Goal: Task Accomplishment & Management: Complete application form

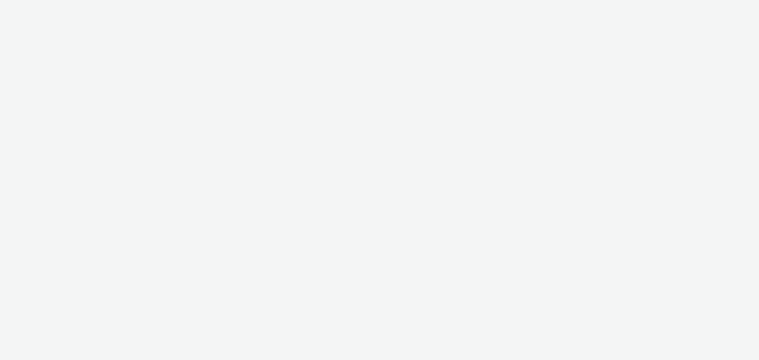
select select "47c37c18-910e-43a3-bb91-a2beb2847406"
select select "b1b940d3-d05b-48b5-821e-f328c33b988b"
select select "47c37c18-910e-43a3-bb91-a2beb2847406"
select select "b1b940d3-d05b-48b5-821e-f328c33b988b"
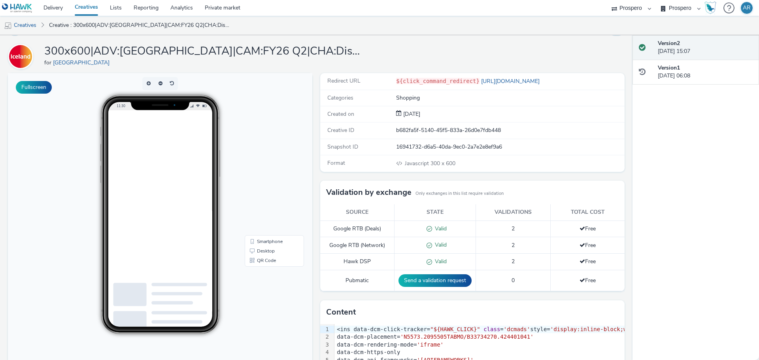
scroll to position [21, 0]
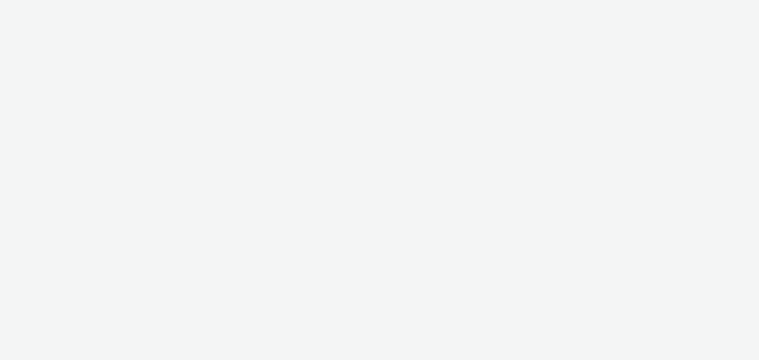
select select "47c37c18-910e-43a3-bb91-a2beb2847406"
select select "b1b940d3-d05b-48b5-821e-f328c33b988b"
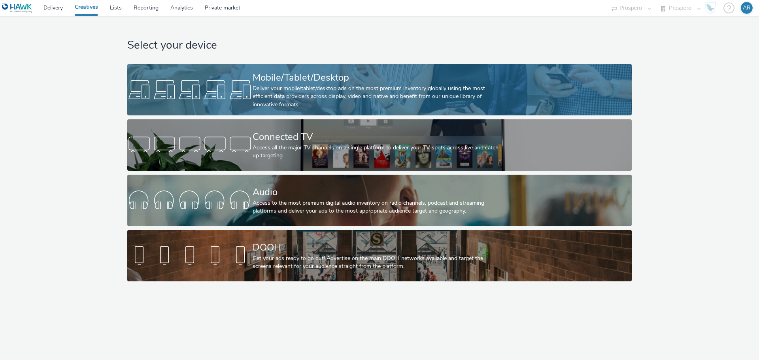
click at [349, 89] on div "Deliver your mobile/tablet/desktop ads on the most premium inventory globally u…" at bounding box center [378, 97] width 251 height 24
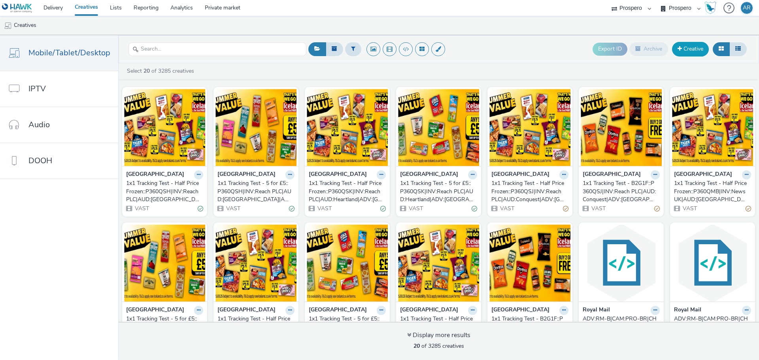
click at [688, 51] on link "Creative" at bounding box center [690, 49] width 37 height 14
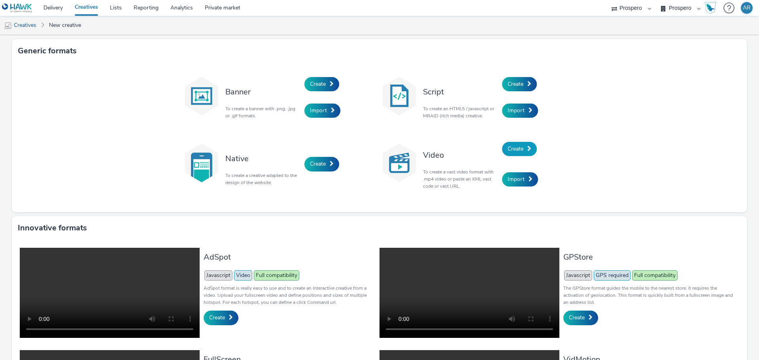
click at [515, 146] on span "Create" at bounding box center [516, 149] width 16 height 8
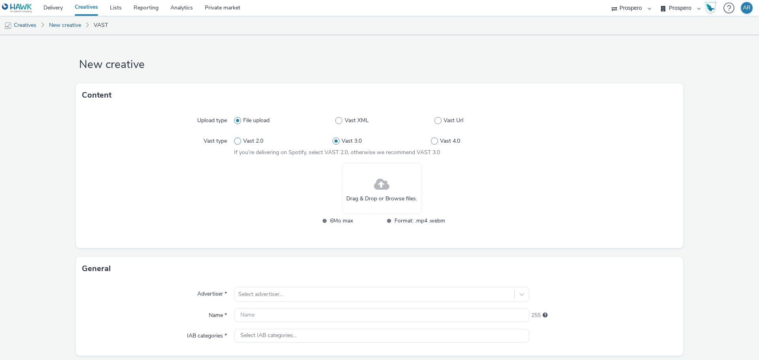
click at [237, 143] on span at bounding box center [237, 141] width 7 height 7
click at [237, 143] on input "Vast 2.0" at bounding box center [236, 141] width 5 height 5
radio input "true"
radio input "false"
click at [380, 181] on span at bounding box center [381, 184] width 15 height 21
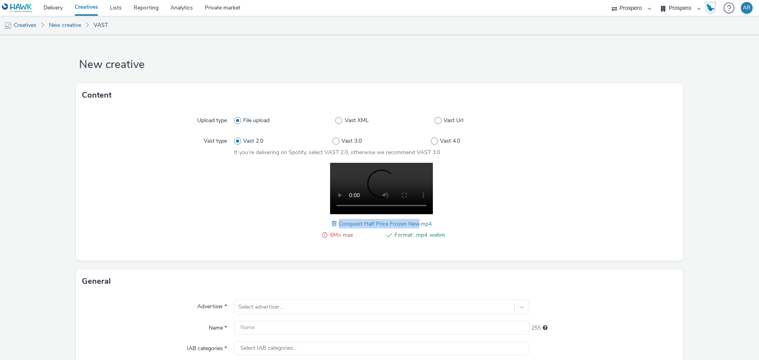
drag, startPoint x: 336, startPoint y: 223, endPoint x: 416, endPoint y: 226, distance: 79.9
click at [416, 226] on span "Conquest Half Price Frozen New.mp4" at bounding box center [385, 224] width 93 height 8
copy span "Conquest Half Price Frozen New"
click at [253, 326] on input "text" at bounding box center [381, 328] width 295 height 14
paste input "Conquest Half Price Frozen New"
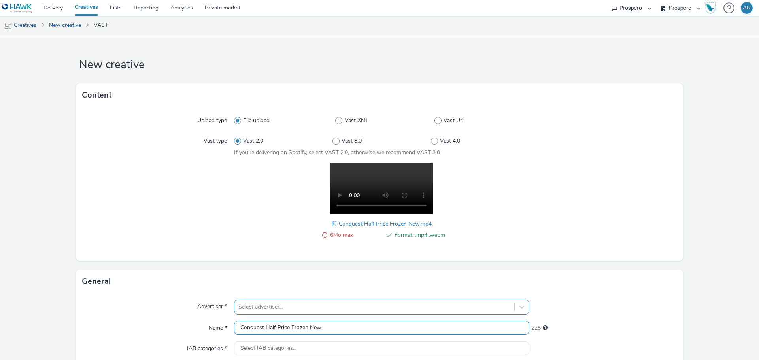
type input "Conquest Half Price Frozen New"
click at [263, 309] on div "Select advertiser..." at bounding box center [381, 307] width 295 height 15
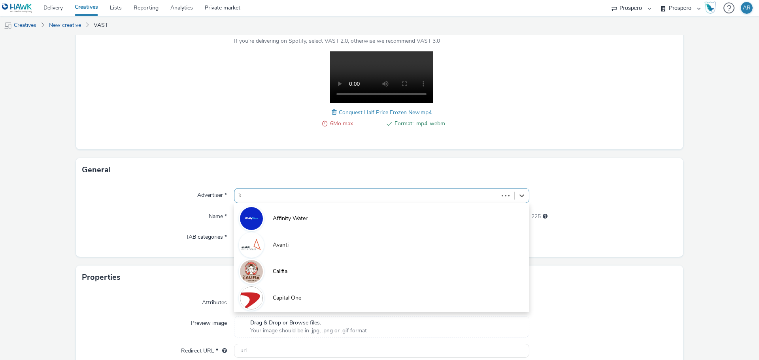
type input "ice"
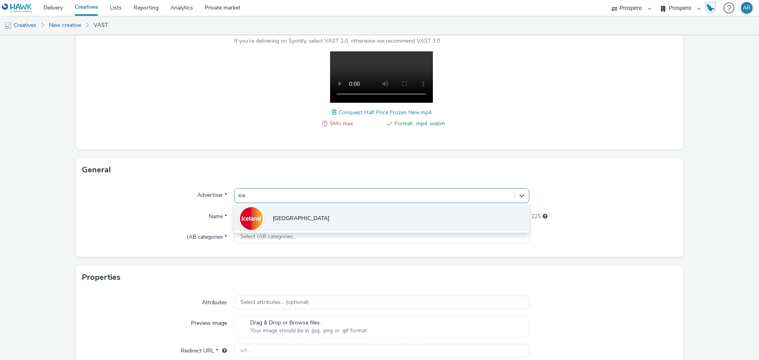
click at [299, 219] on li "[GEOGRAPHIC_DATA]" at bounding box center [381, 218] width 295 height 26
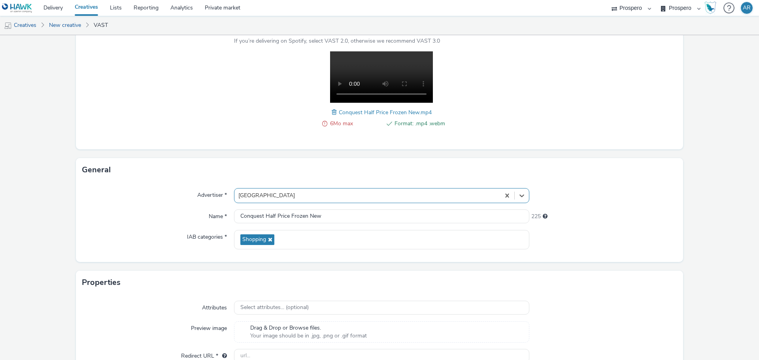
click at [708, 230] on form "New creative Content Upload type File upload Vast XML Vast Url Vast type Vast 2…" at bounding box center [379, 165] width 759 height 482
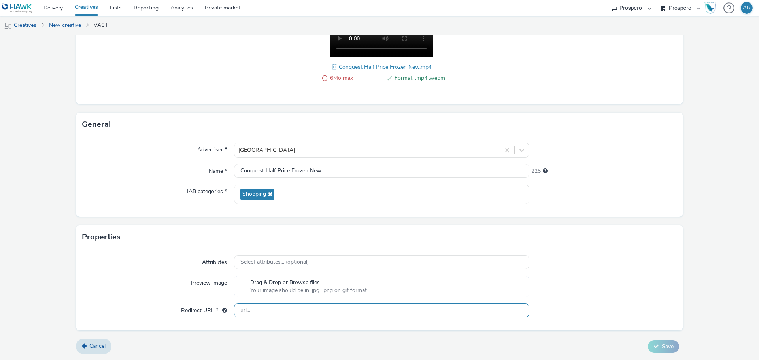
click at [304, 308] on input "text" at bounding box center [381, 311] width 295 height 14
type input "[URL][DOMAIN_NAME]"
click at [670, 283] on div at bounding box center [603, 286] width 148 height 21
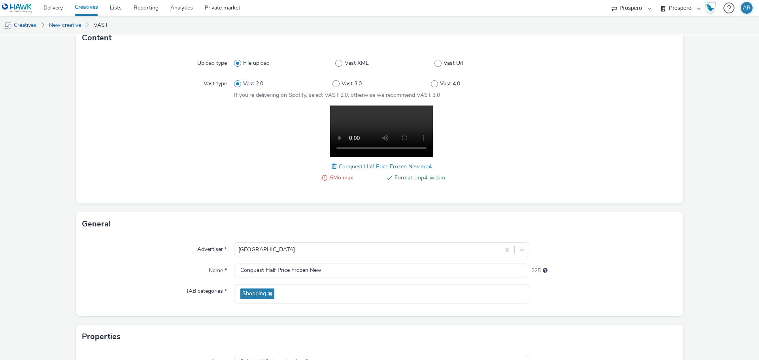
scroll to position [53, 0]
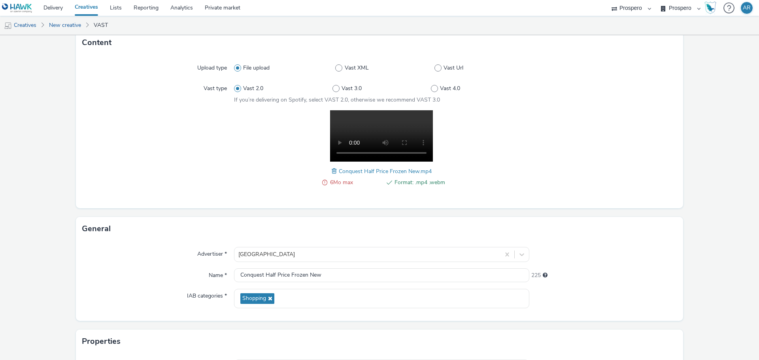
click at [332, 170] on span at bounding box center [335, 171] width 7 height 9
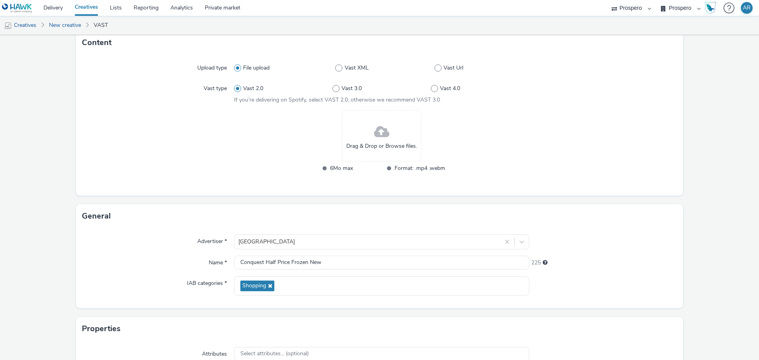
click at [380, 134] on span at bounding box center [381, 132] width 15 height 21
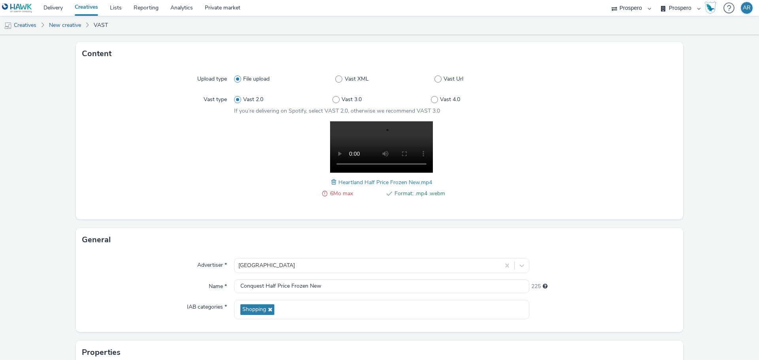
scroll to position [42, 0]
click at [332, 183] on span at bounding box center [334, 181] width 7 height 9
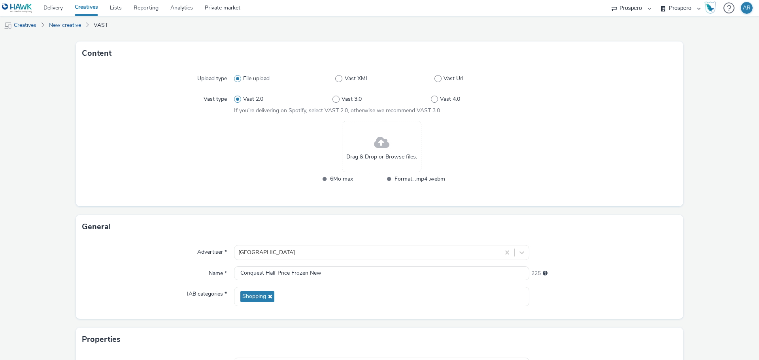
click at [377, 154] on span "Drag & Drop or Browse files." at bounding box center [381, 157] width 71 height 8
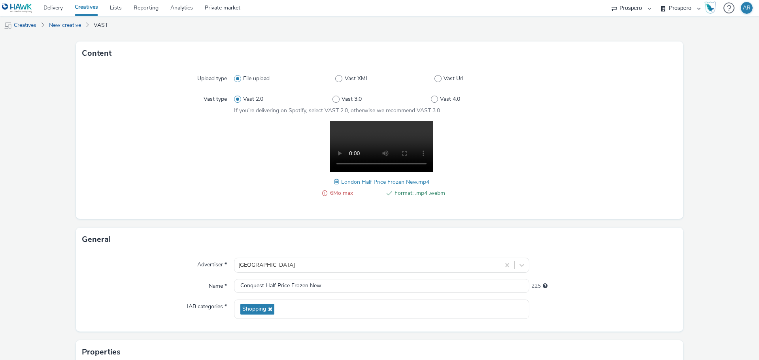
click at [334, 182] on span at bounding box center [337, 181] width 7 height 9
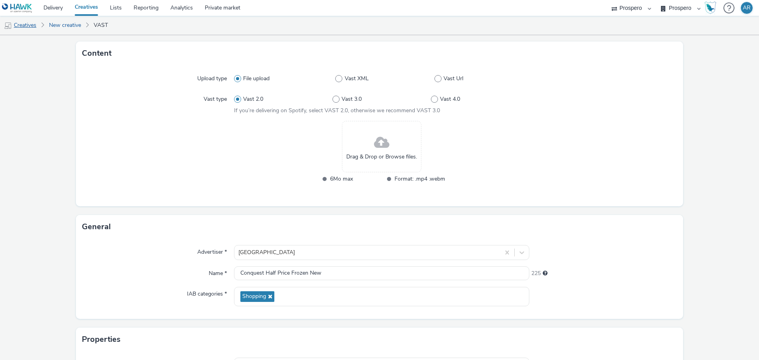
click at [34, 24] on link "Creatives" at bounding box center [20, 25] width 40 height 19
